Goal: Task Accomplishment & Management: Manage account settings

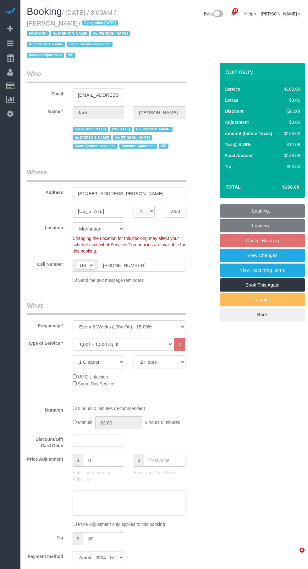
select select "NY"
select select "spot1"
select select "number:89"
select select "number:90"
select select "number:15"
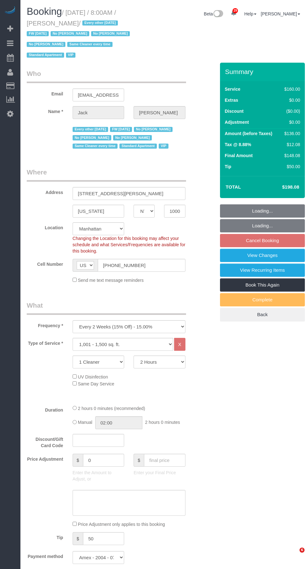
select select "number:6"
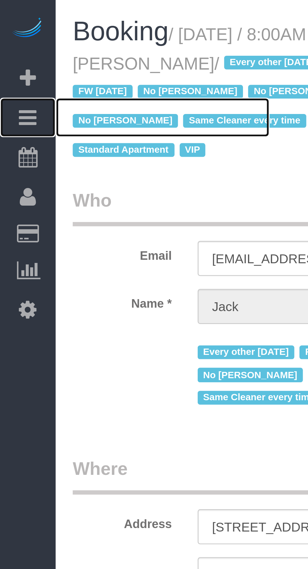
click at [12, 43] on icon at bounding box center [10, 43] width 7 height 8
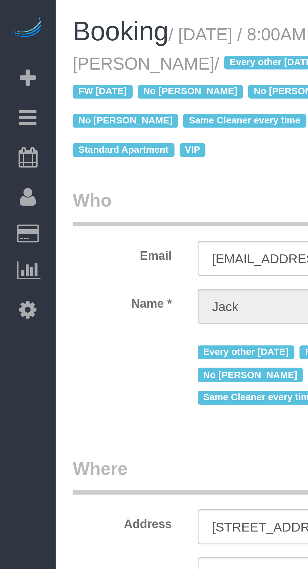
click at [26, 59] on link "Active Bookings" at bounding box center [59, 57] width 79 height 13
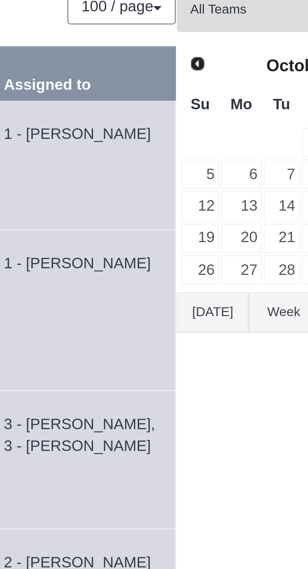
click at [247, 75] on link "Prev" at bounding box center [251, 72] width 9 height 9
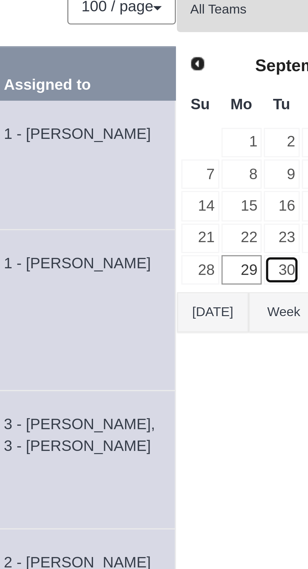
click at [271, 130] on link "30" at bounding box center [276, 131] width 10 height 8
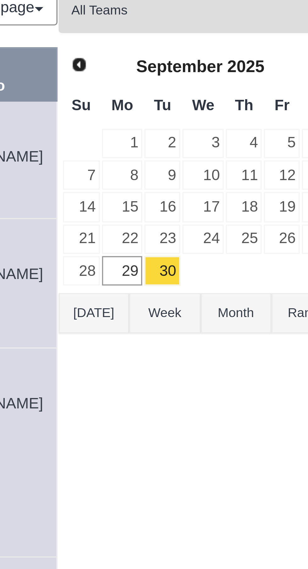
click at [240, 59] on span "All Teams" at bounding box center [275, 56] width 71 height 5
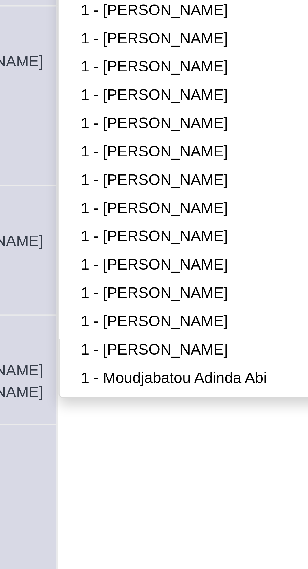
click at [236, 433] on link "2 - [PERSON_NAME]" at bounding box center [277, 437] width 82 height 8
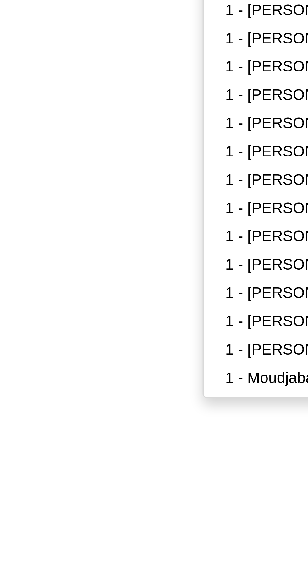
click at [189, 416] on body "29 Beta Your Notifications You have 0 alerts × You have 5 to charge for [DATE] …" at bounding box center [154, 284] width 308 height 569
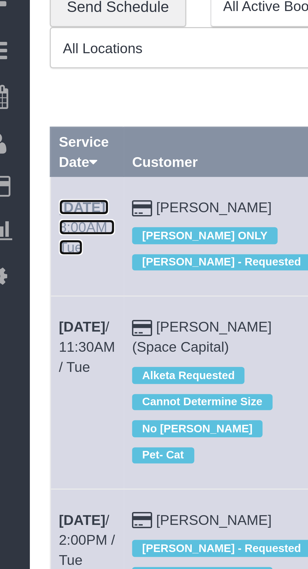
click at [39, 99] on link "[DATE] 8:00AM / Tue" at bounding box center [39, 99] width 18 height 18
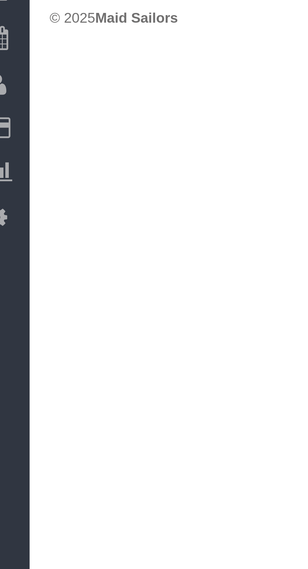
select select "NY"
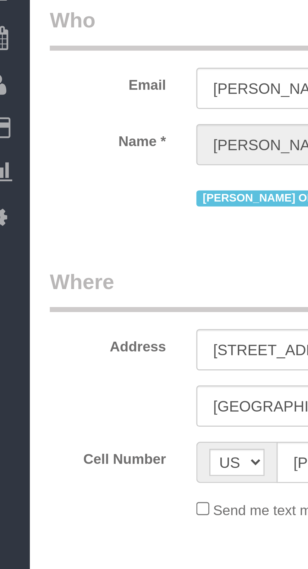
select select "number:61"
select select "number:77"
select select "number:15"
select select "number:5"
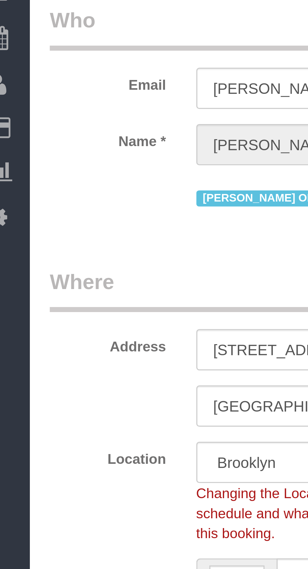
select select "string:stripe-pm_1QfCPv4VGloSiKo7GPSlZj3p"
select select "object:8003"
select select "spot56"
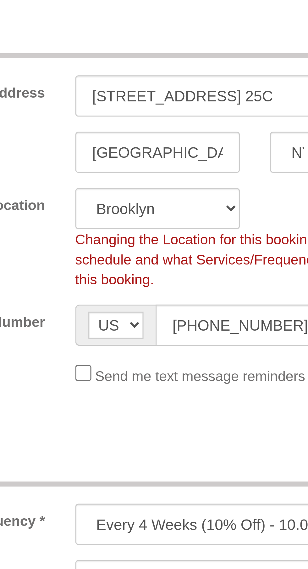
select select "1"
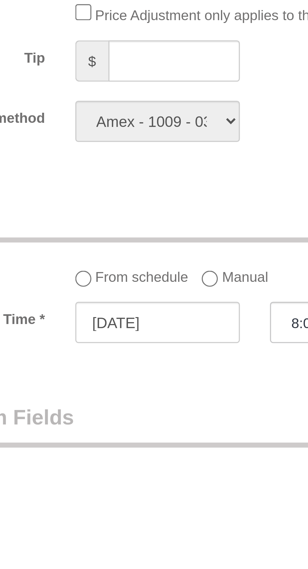
scroll to position [200, 0]
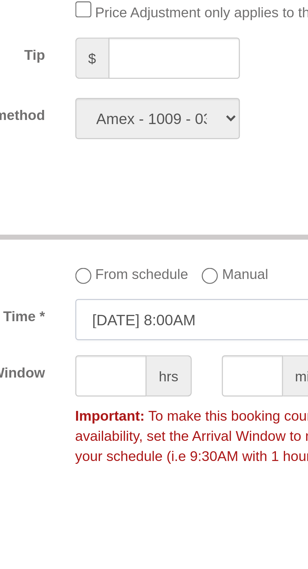
click at [115, 523] on input "[DATE] 8:00AM" at bounding box center [114, 523] width 82 height 13
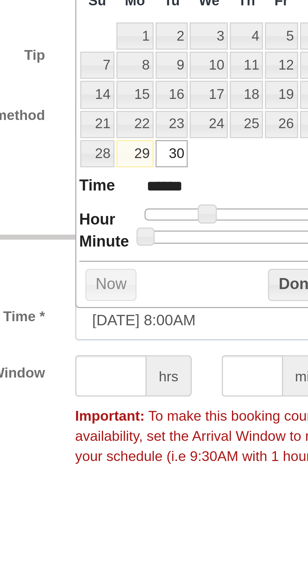
scroll to position [280, 0]
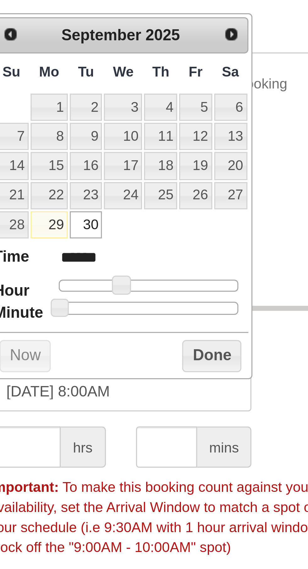
click at [151, 332] on span "Next" at bounding box center [148, 331] width 5 height 5
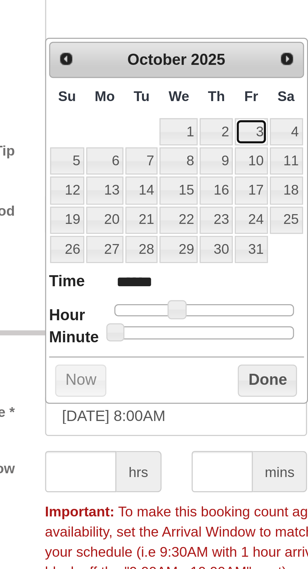
click at [140, 351] on link "3" at bounding box center [137, 354] width 10 height 8
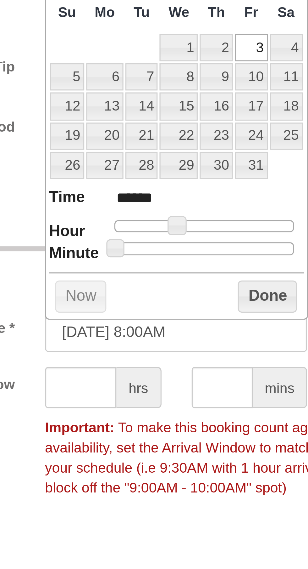
click at [115, 409] on span at bounding box center [114, 410] width 6 height 6
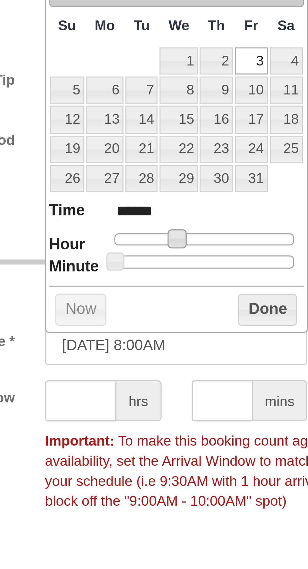
click at [113, 410] on span at bounding box center [114, 410] width 6 height 6
click at [113, 407] on span at bounding box center [114, 410] width 6 height 6
click at [113, 412] on span at bounding box center [114, 410] width 6 height 6
click at [122, 410] on div at bounding box center [122, 410] width 56 height 4
type input "[DATE] 11:00AM"
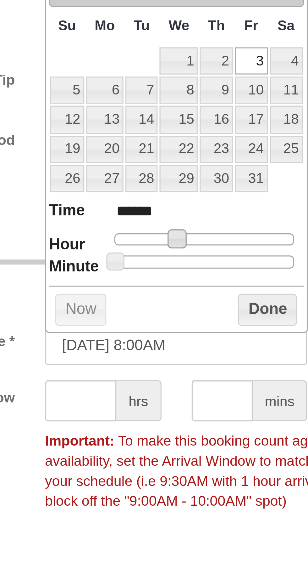
type input "*******"
click at [144, 430] on button "Done" at bounding box center [142, 432] width 19 height 10
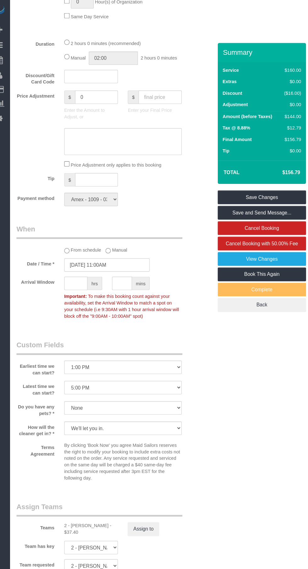
scroll to position [467, 0]
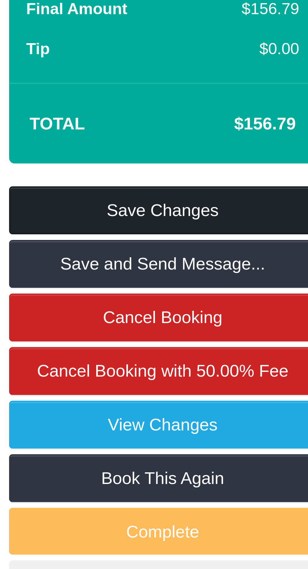
click at [275, 190] on link "Save Changes" at bounding box center [262, 189] width 85 height 13
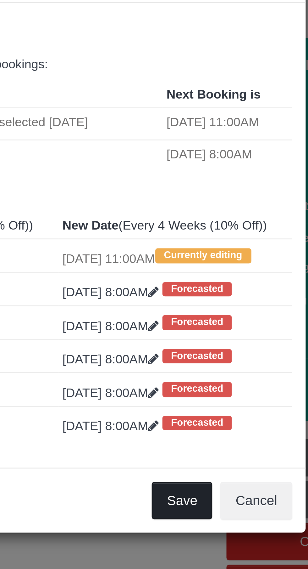
click at [205, 211] on button "Save" at bounding box center [204, 204] width 21 height 13
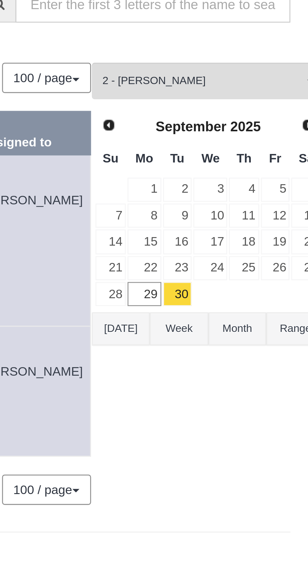
click at [306, 72] on span "Next" at bounding box center [308, 72] width 5 height 5
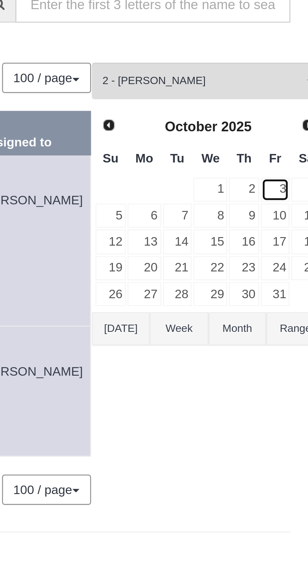
click at [292, 94] on link "3" at bounding box center [297, 95] width 10 height 8
